Goal: Information Seeking & Learning: Learn about a topic

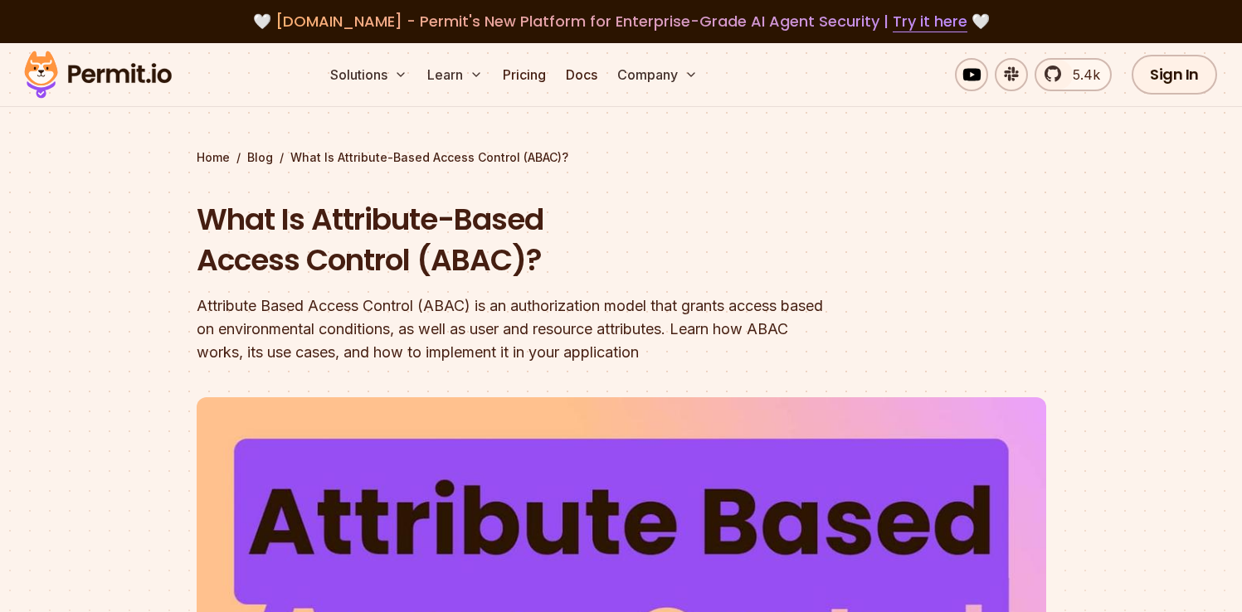
scroll to position [119, 0]
click at [763, 140] on section "Home / Blog / What Is Attribute-Based Access Control (ABAC)? What Is Attribute-…" at bounding box center [621, 523] width 1242 height 961
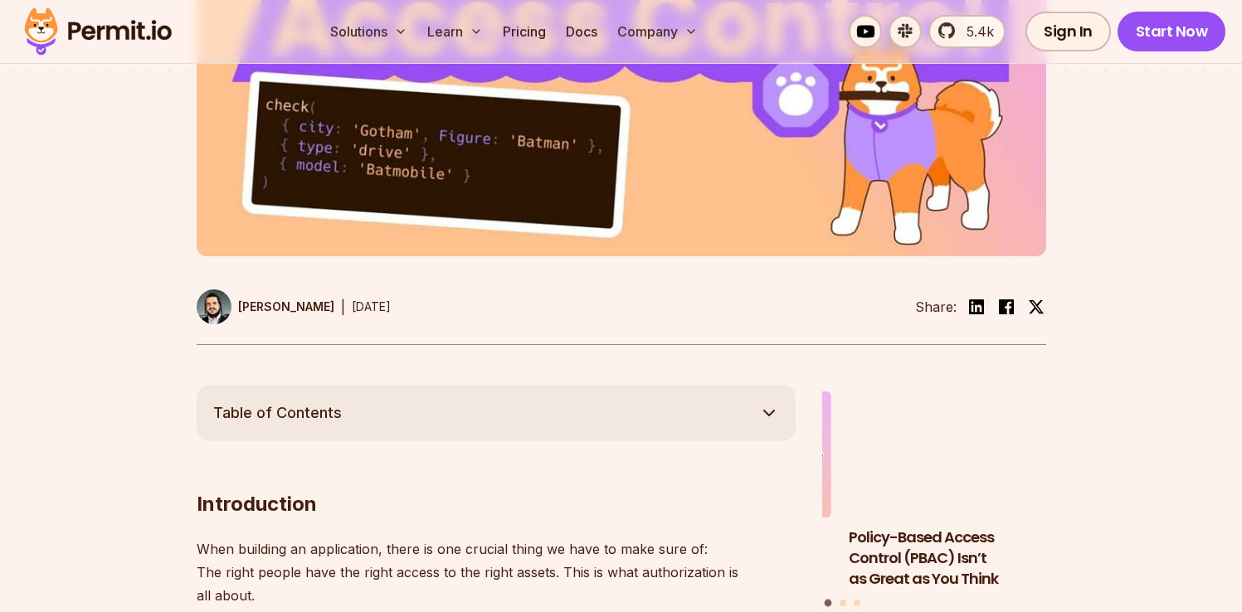
scroll to position [616, 0]
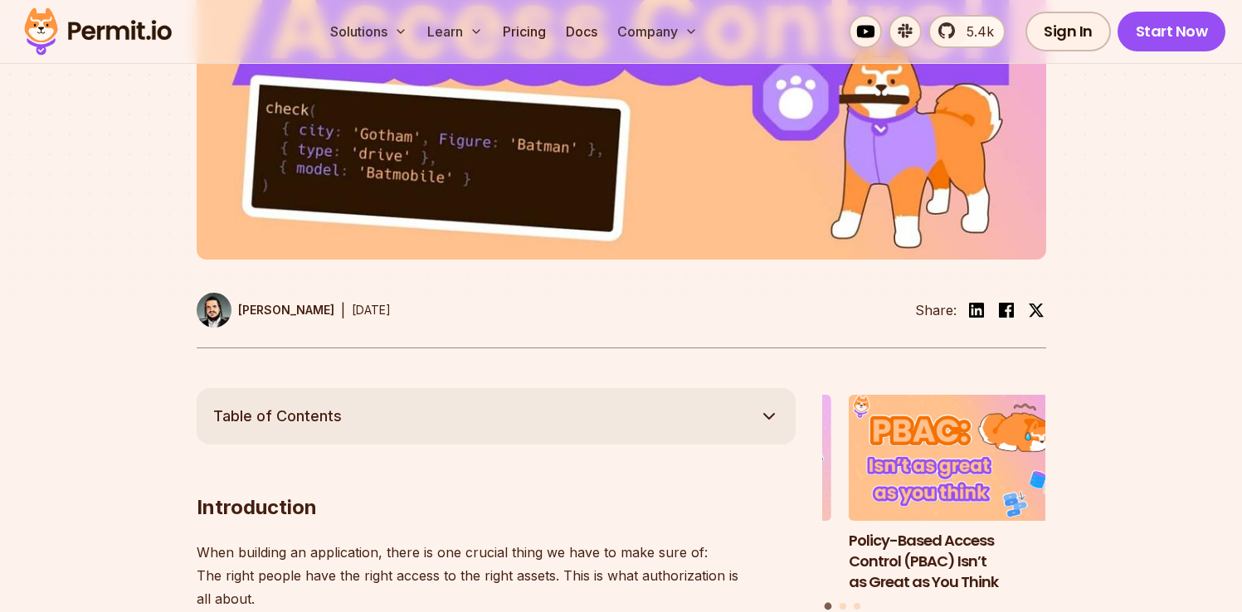
click at [211, 317] on img at bounding box center [214, 310] width 35 height 35
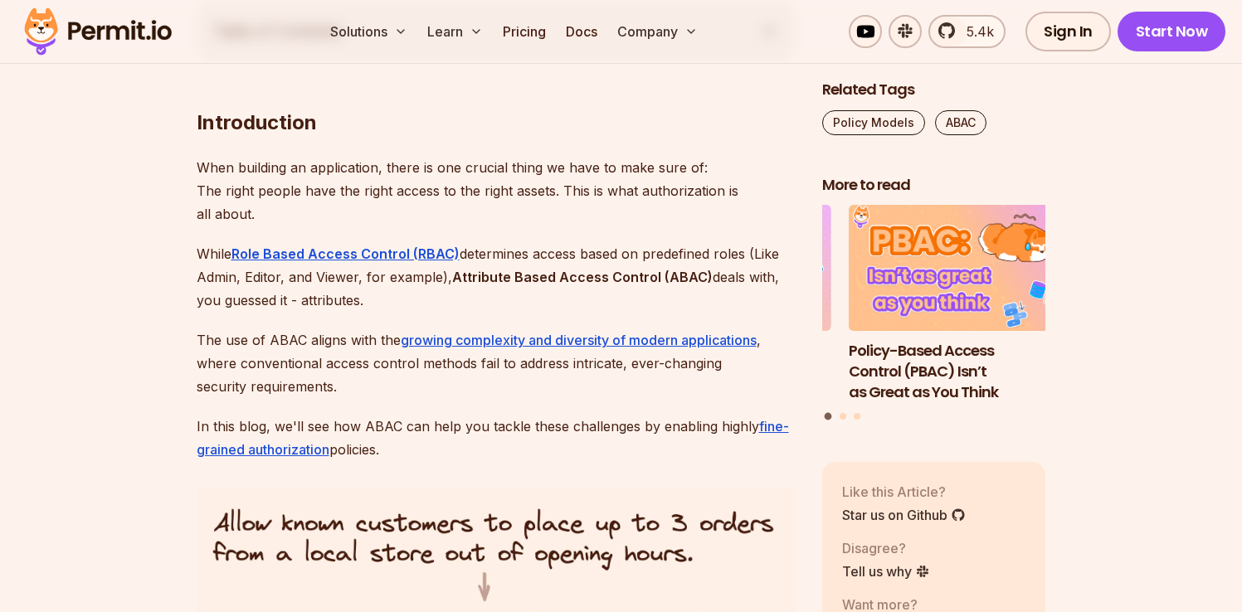
scroll to position [955, 0]
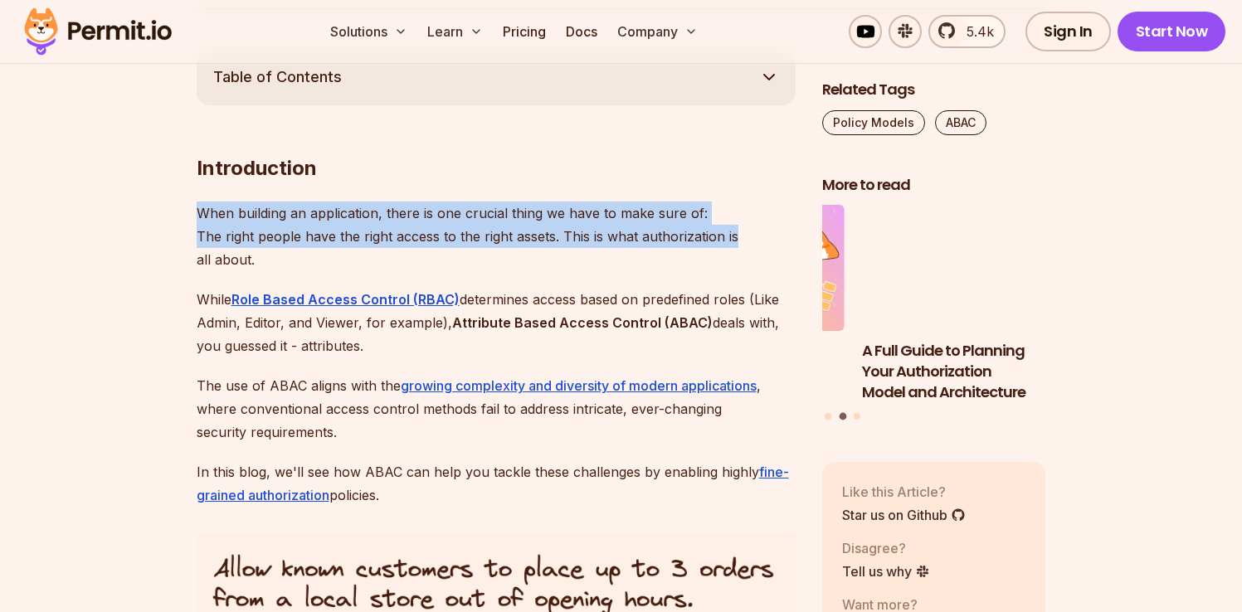
drag, startPoint x: 215, startPoint y: 207, endPoint x: 741, endPoint y: 233, distance: 526.8
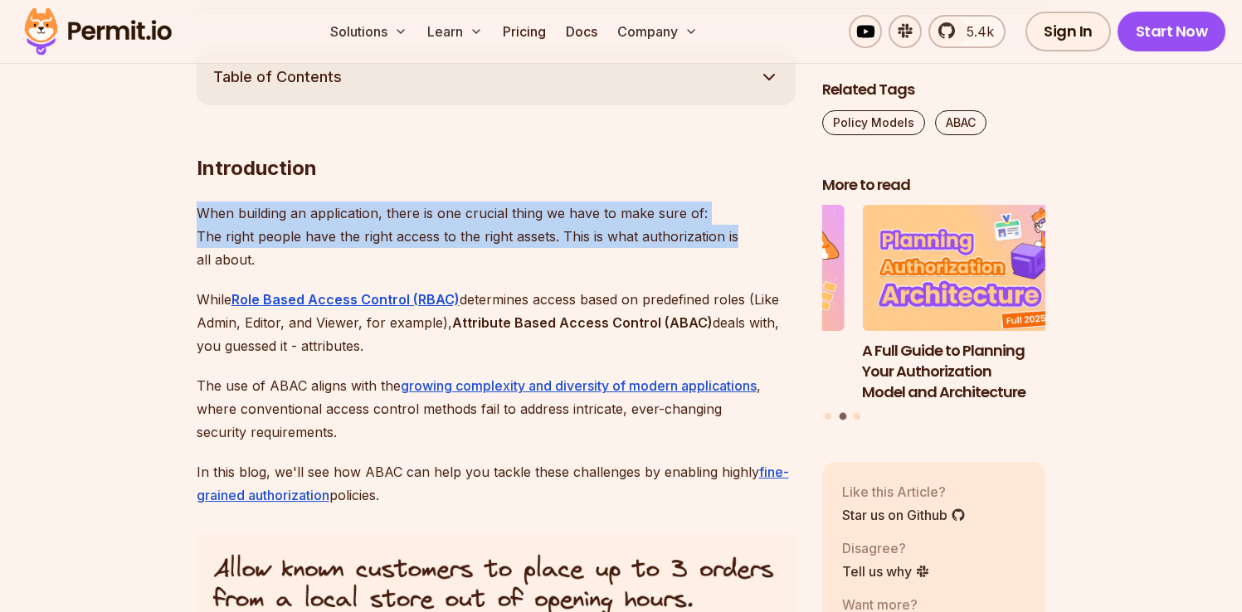
click at [741, 233] on p "When building an application, there is one crucial thing we have to make sure o…" at bounding box center [496, 237] width 599 height 70
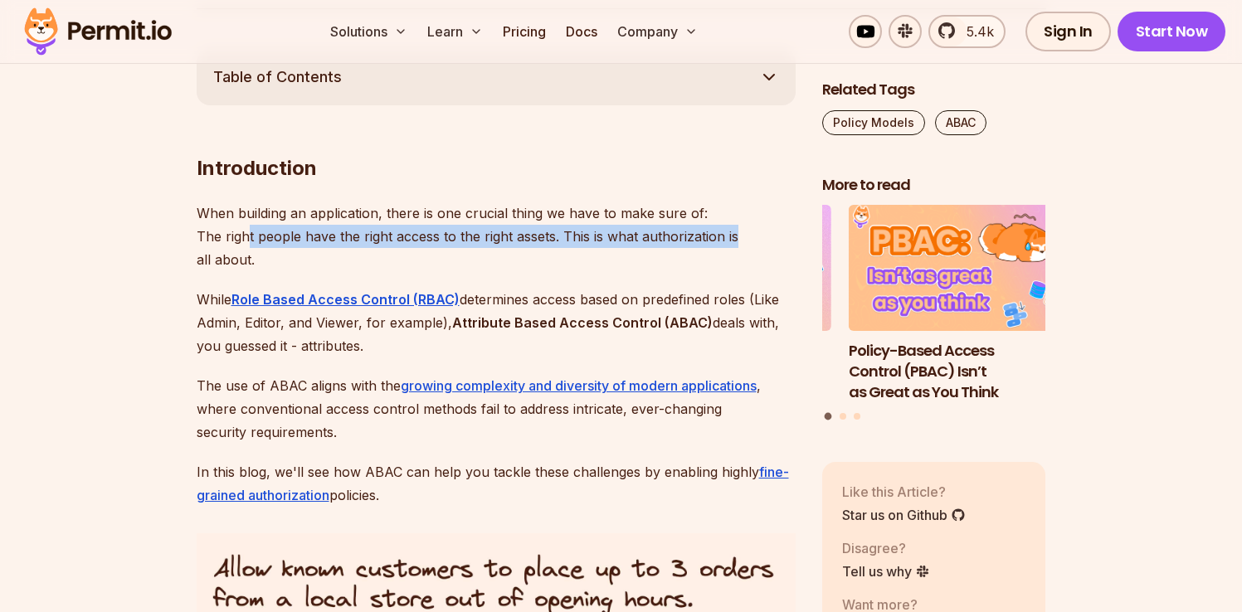
drag, startPoint x: 256, startPoint y: 235, endPoint x: 754, endPoint y: 237, distance: 497.1
click at [754, 237] on p "When building an application, there is one crucial thing we have to make sure o…" at bounding box center [496, 237] width 599 height 70
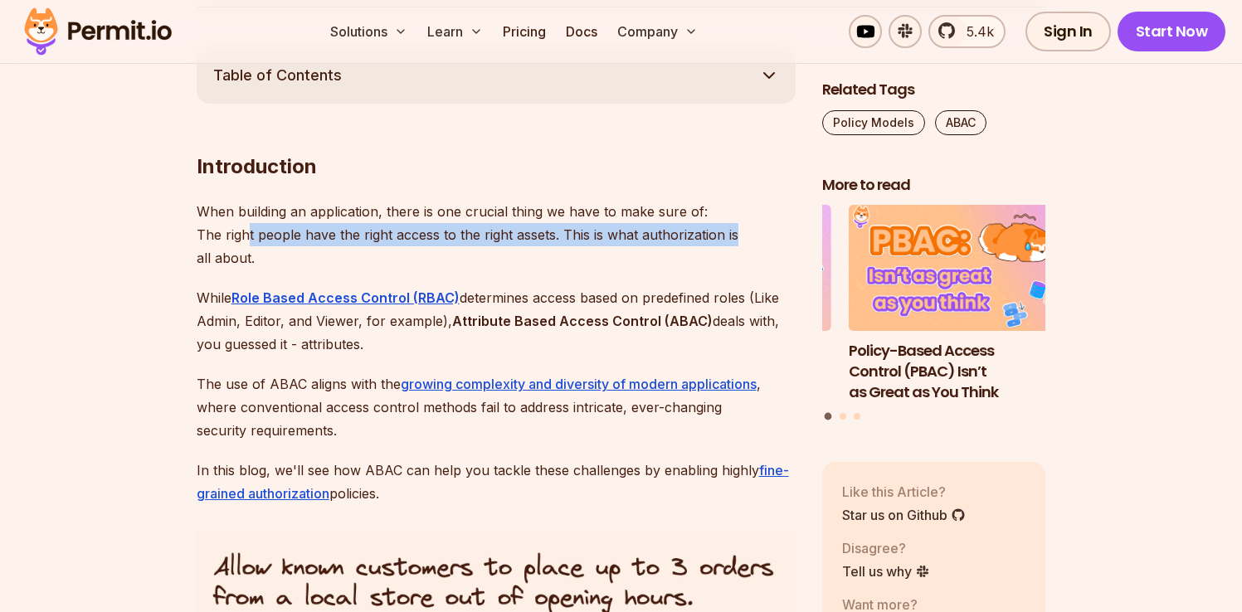
scroll to position [968, 0]
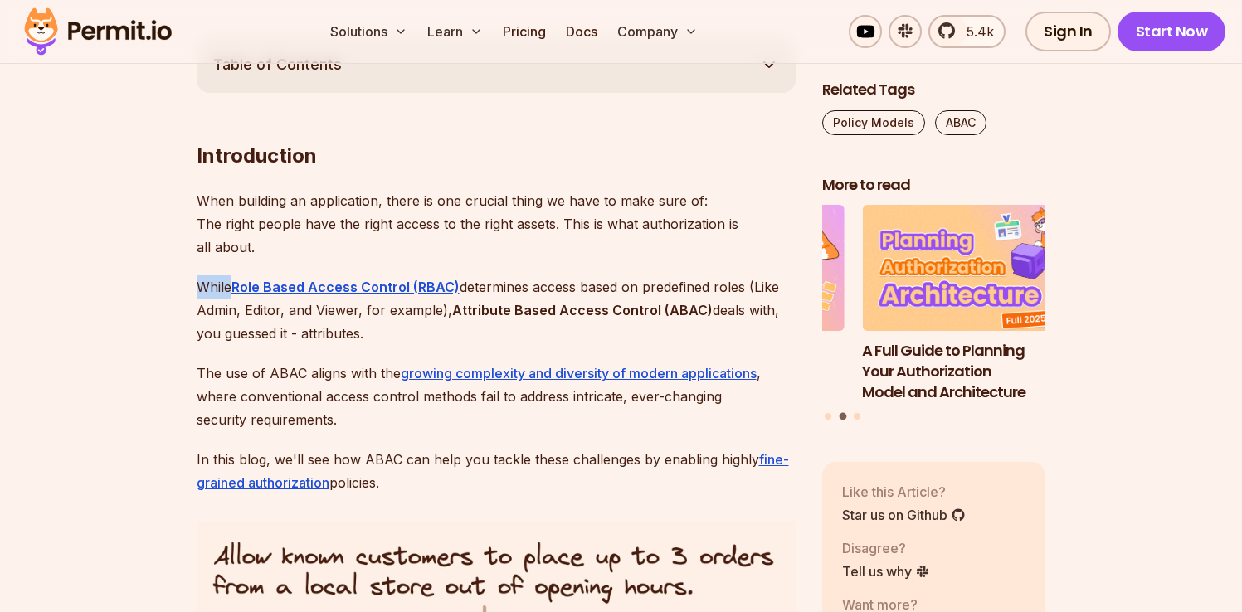
drag, startPoint x: 193, startPoint y: 289, endPoint x: 232, endPoint y: 283, distance: 39.4
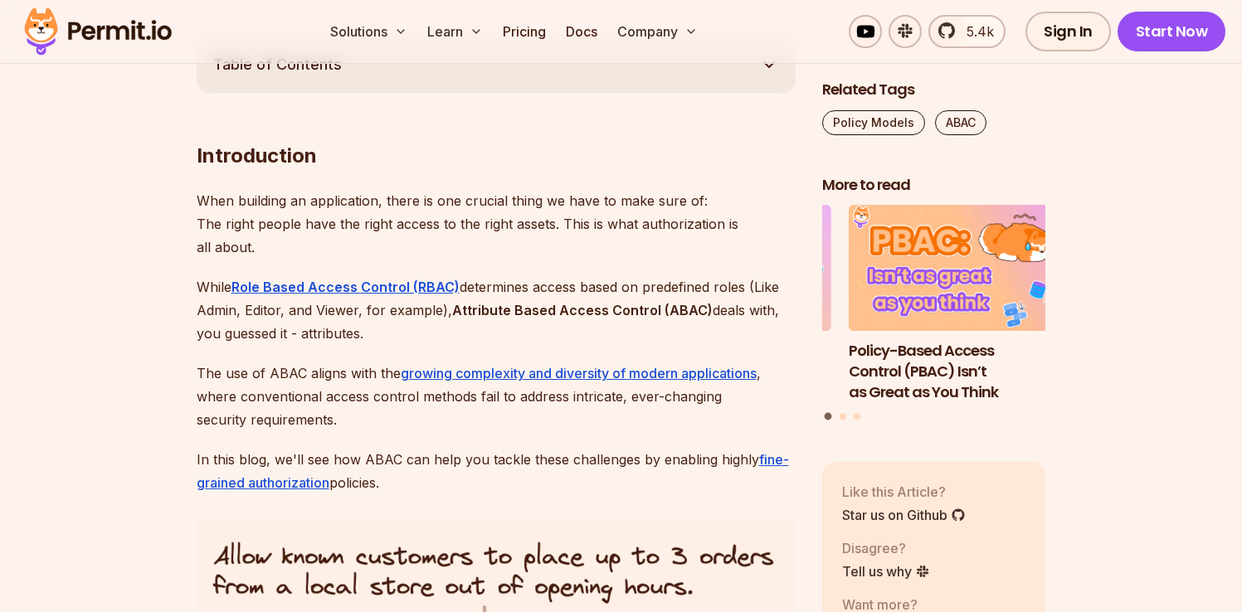
click at [581, 245] on p "When building an application, there is one crucial thing we have to make sure o…" at bounding box center [496, 224] width 599 height 70
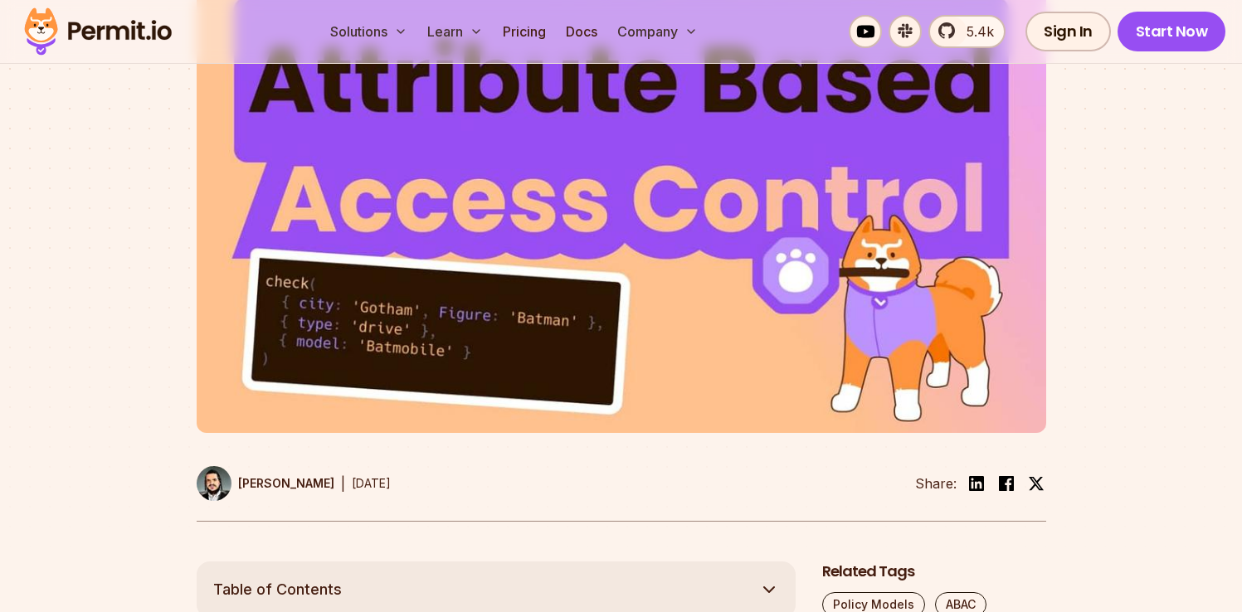
scroll to position [440, 0]
